Goal: Information Seeking & Learning: Learn about a topic

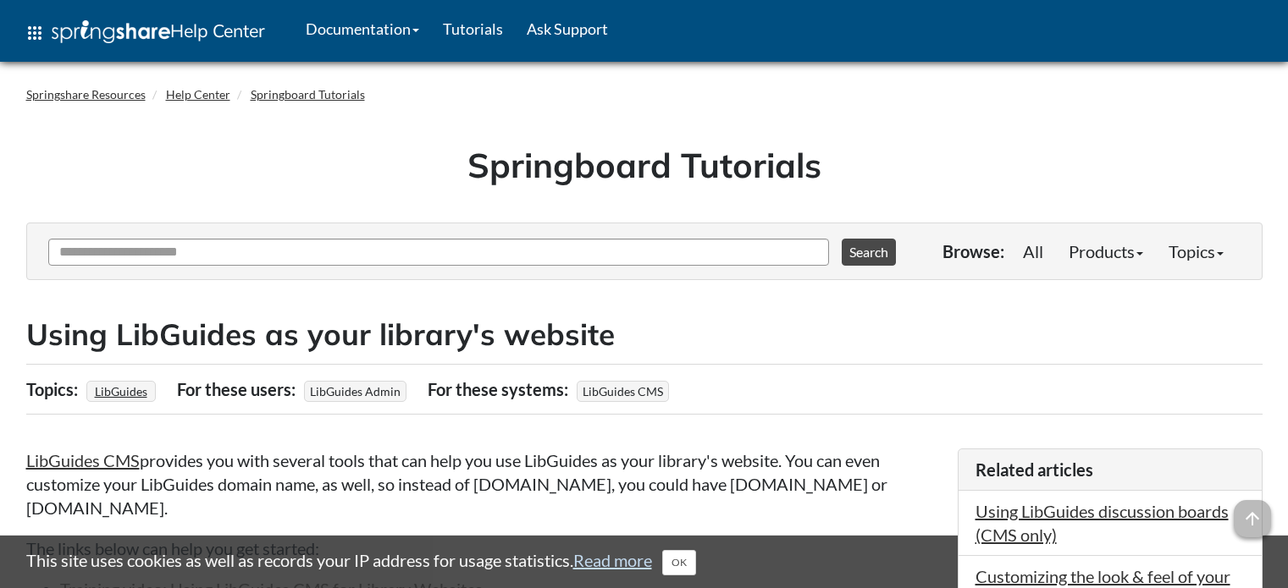
scroll to position [254, 0]
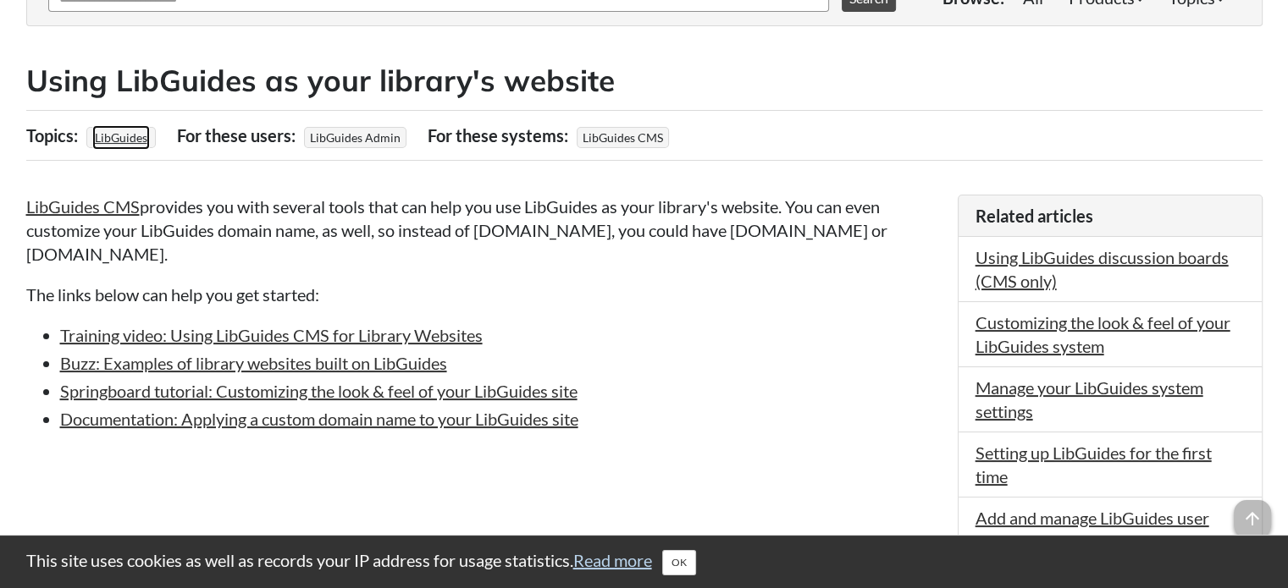
click at [97, 132] on link "LibGuides" at bounding box center [121, 137] width 58 height 25
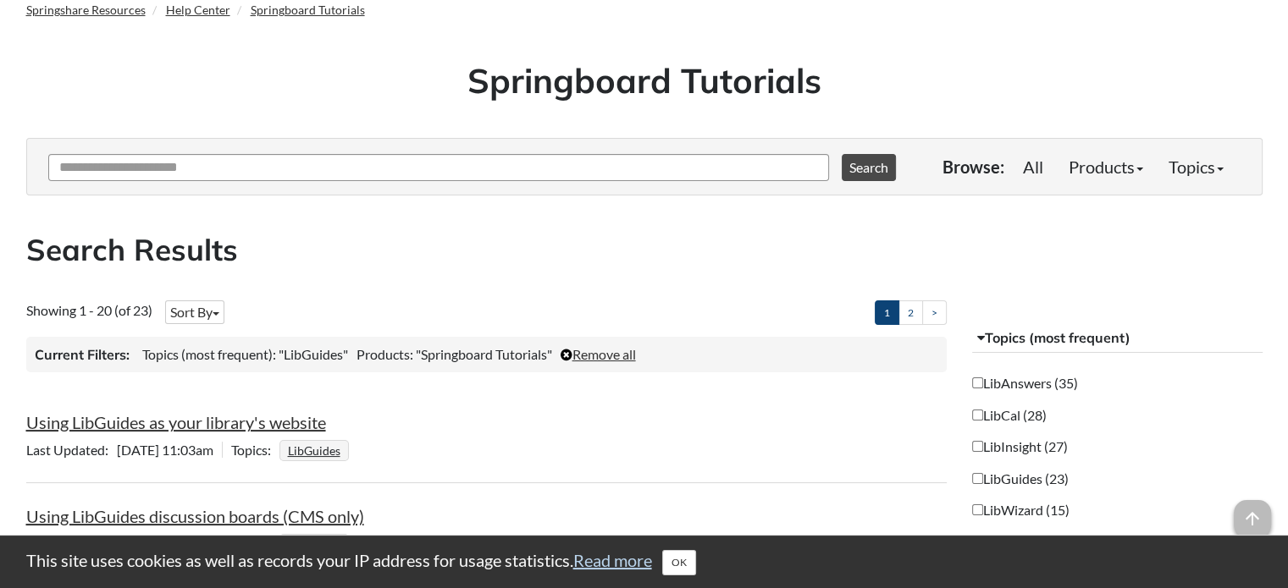
scroll to position [169, 0]
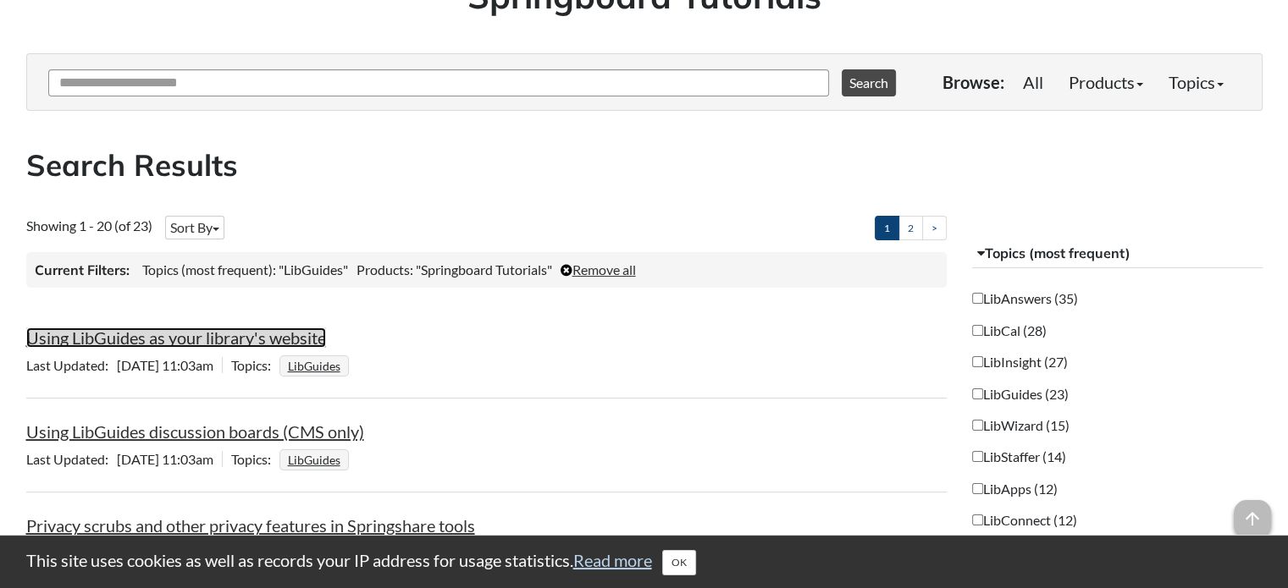
click at [187, 329] on link "Using LibGuides as your library's website" at bounding box center [176, 338] width 300 height 20
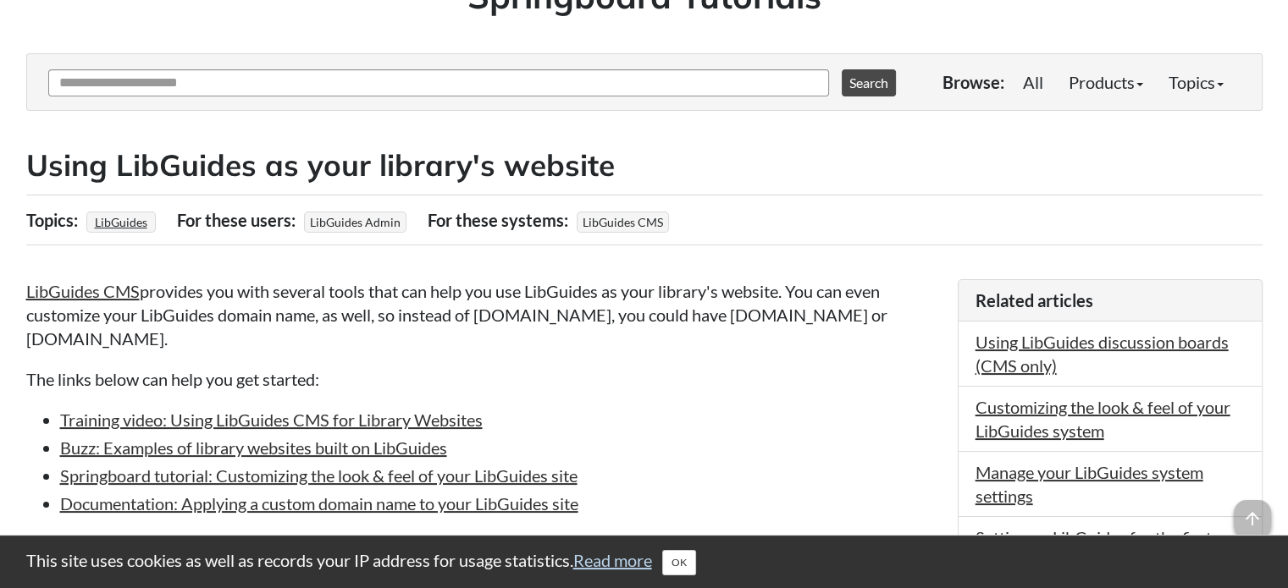
scroll to position [254, 0]
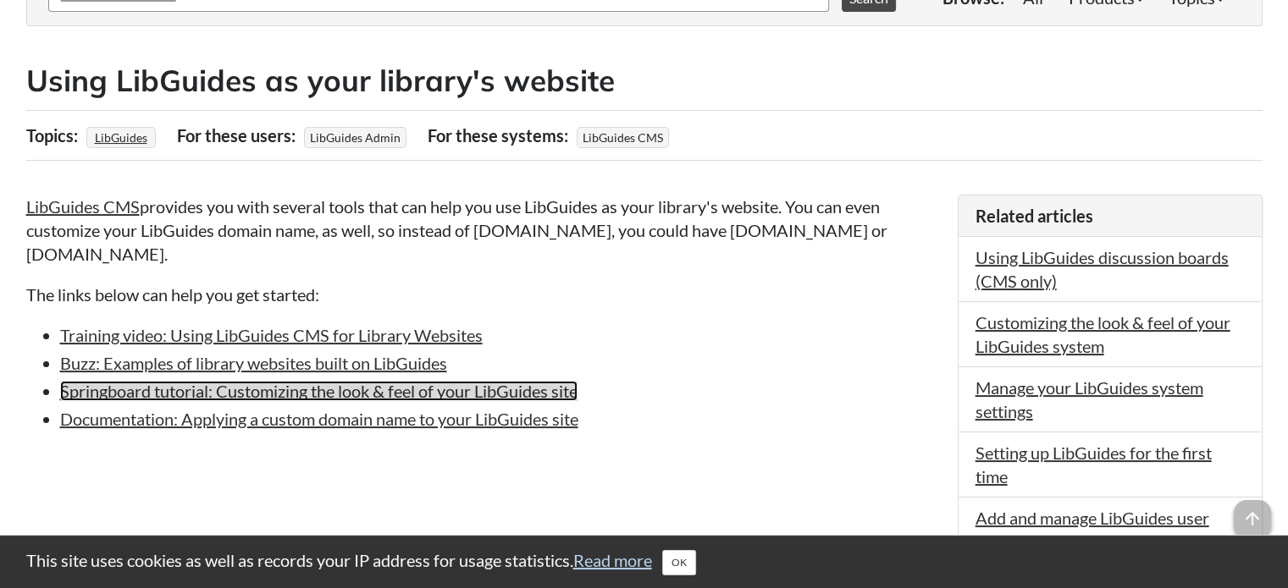
click at [335, 395] on link "Springboard tutorial: Customizing the look & feel of your LibGuides site" at bounding box center [318, 391] width 517 height 20
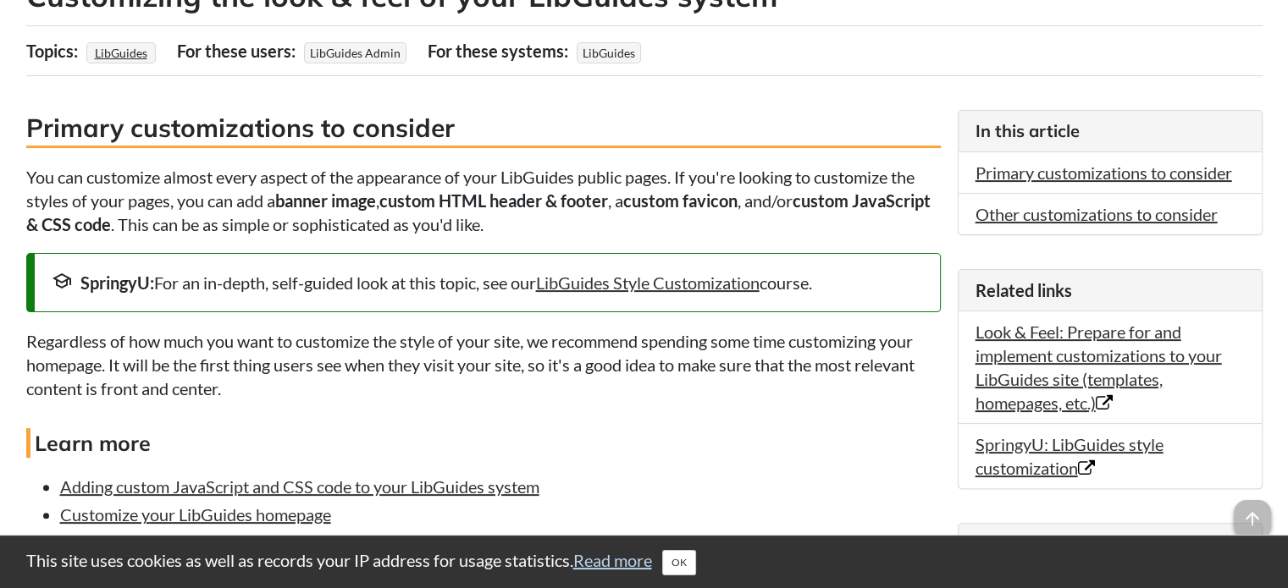
scroll to position [423, 0]
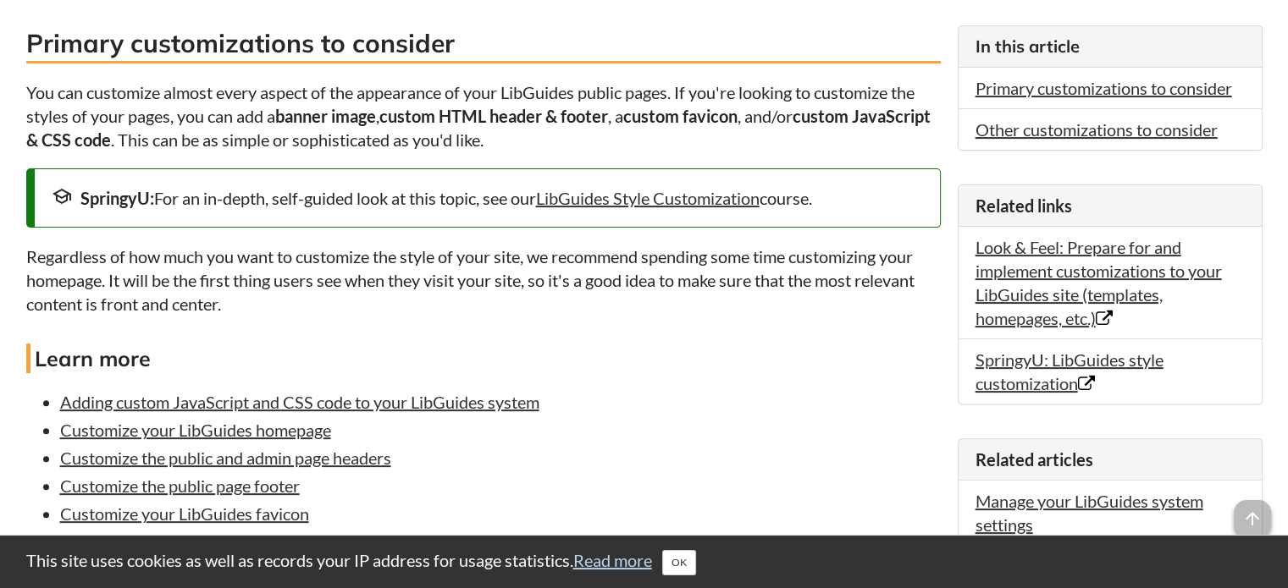
click at [522, 502] on ul "Adding custom JavaScript and CSS code to your LibGuides system Customize your L…" at bounding box center [483, 485] width 914 height 191
click at [301, 434] on link "Customize your LibGuides homepage" at bounding box center [195, 430] width 271 height 20
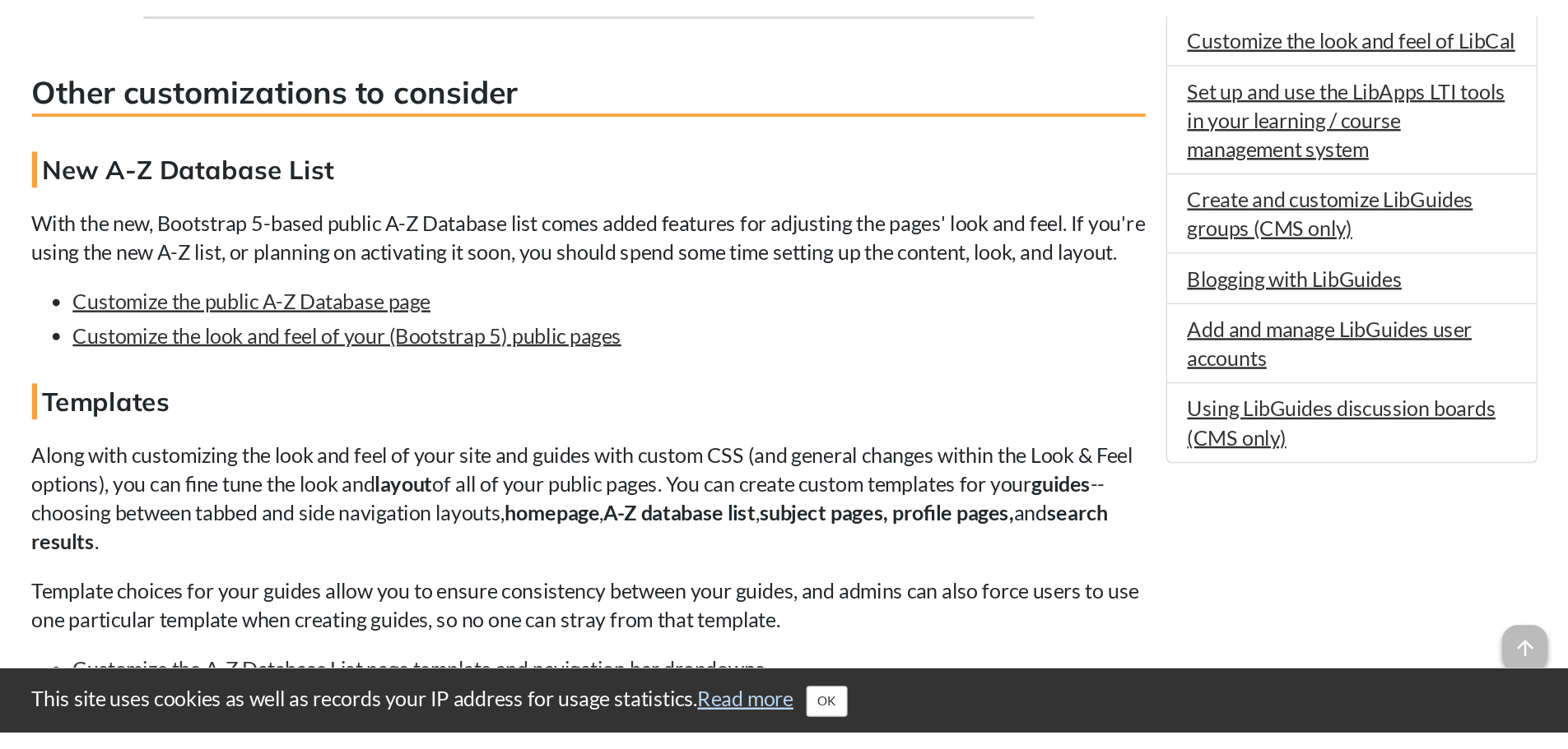
scroll to position [1234, 0]
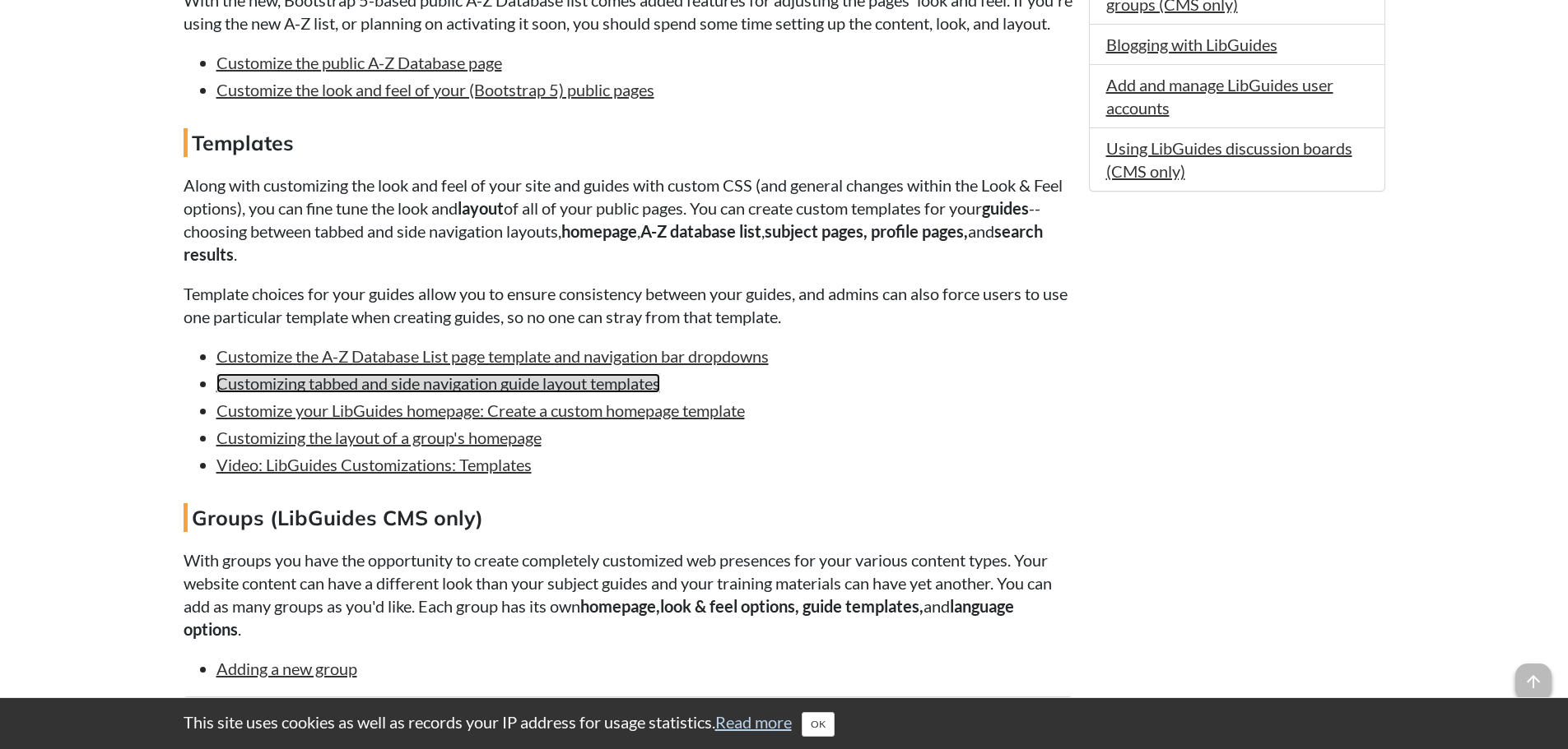
click at [327, 393] on link "Customizing tabbed and side navigation guide layout templates" at bounding box center [438, 383] width 443 height 19
